Goal: Information Seeking & Learning: Learn about a topic

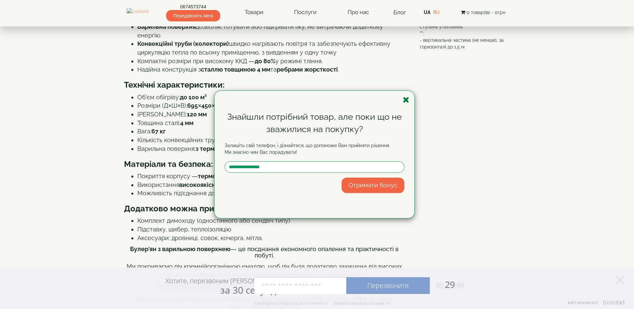
click at [408, 100] on icon "button" at bounding box center [406, 100] width 7 height 8
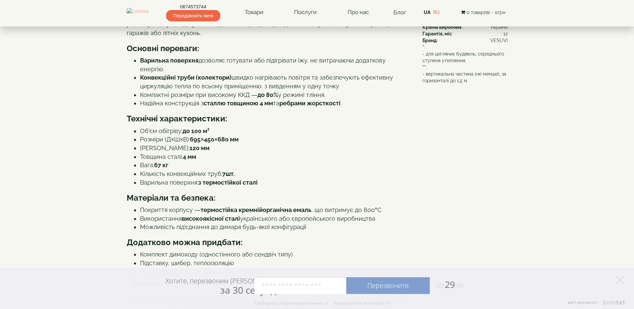
scroll to position [201, 0]
